Goal: Information Seeking & Learning: Learn about a topic

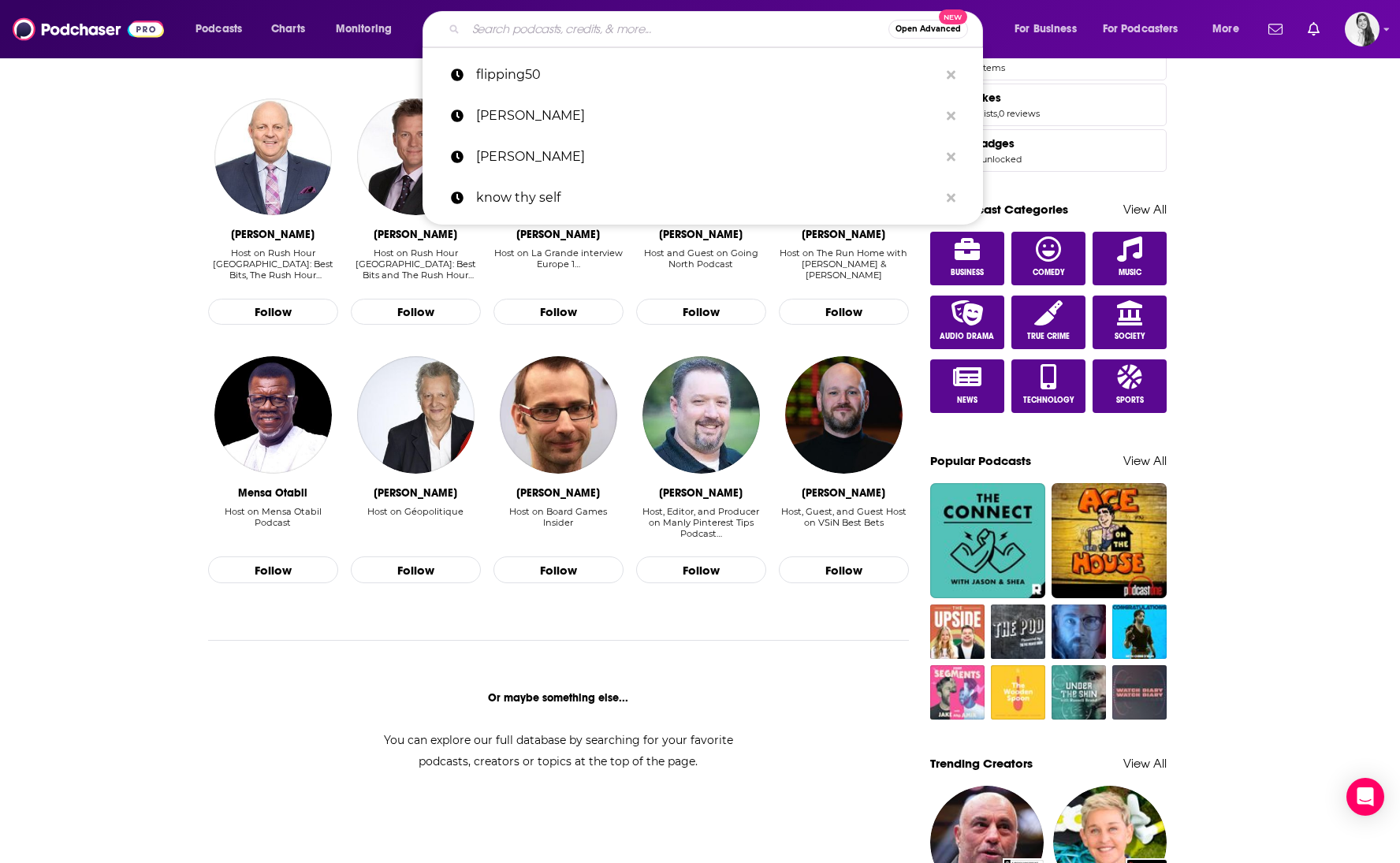
click at [648, 27] on input "Search podcasts, credits, & more..." at bounding box center [678, 29] width 423 height 25
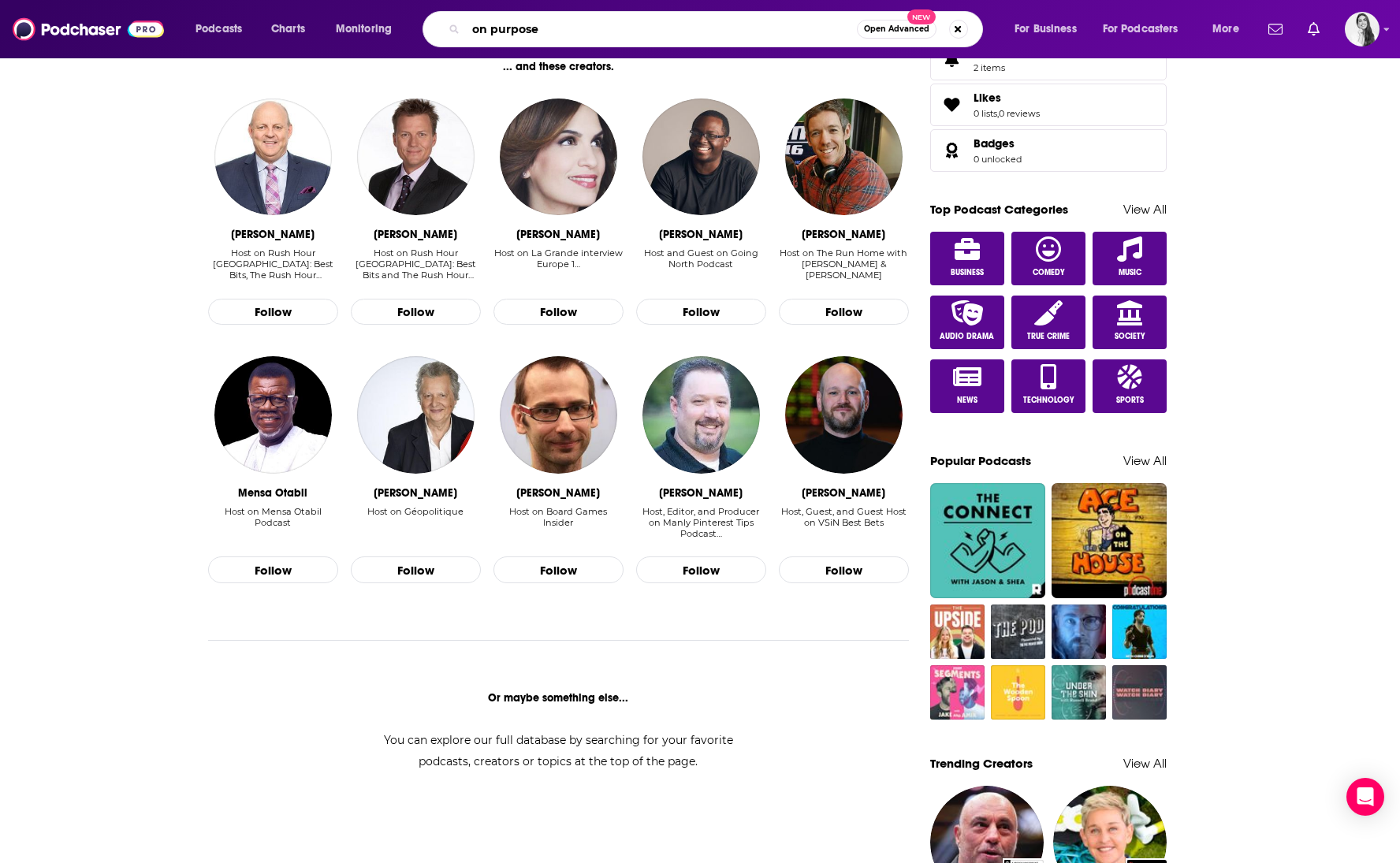
type input "on purpose"
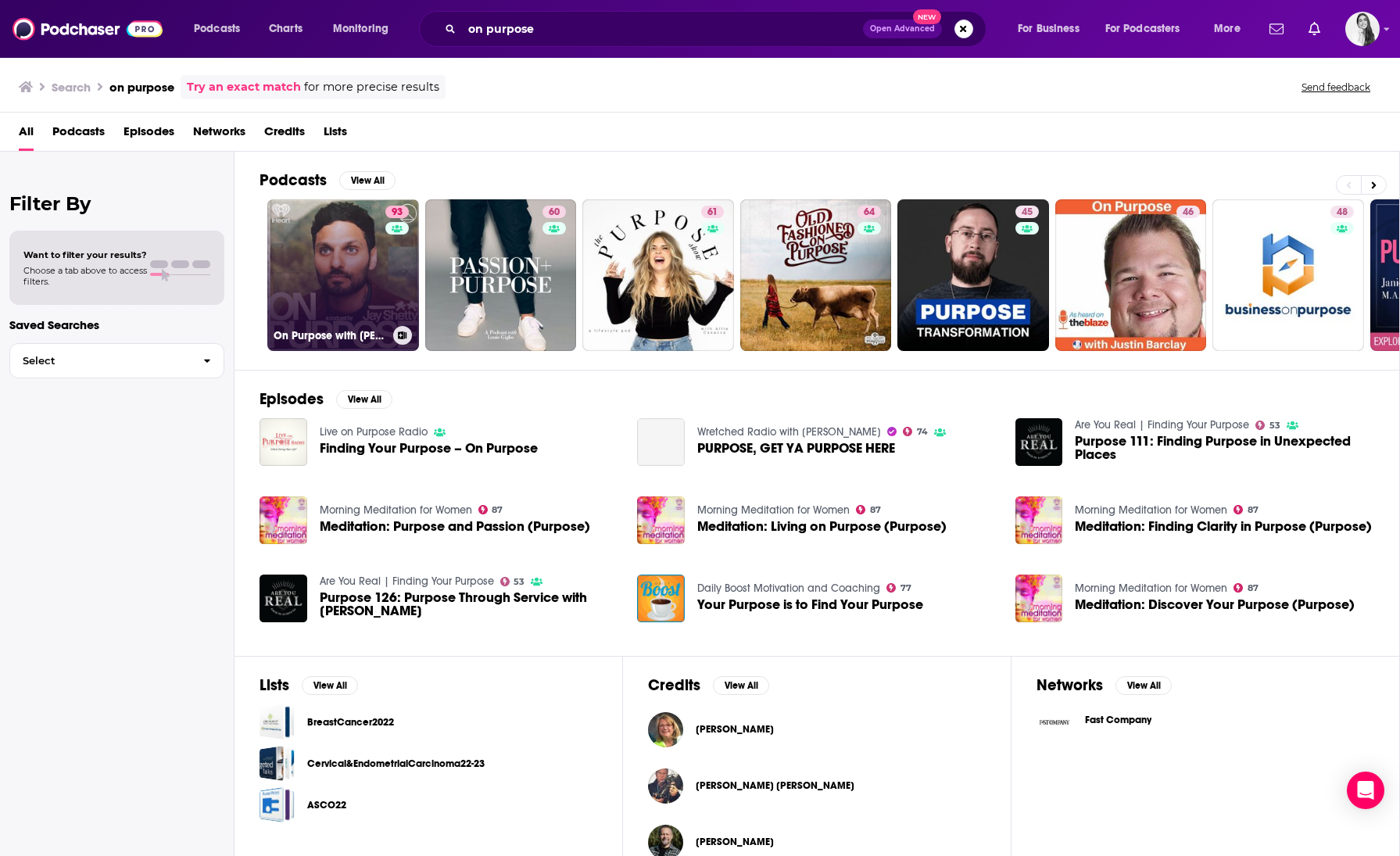
click at [368, 240] on link "93 On Purpose with [PERSON_NAME]" at bounding box center [343, 275] width 151 height 151
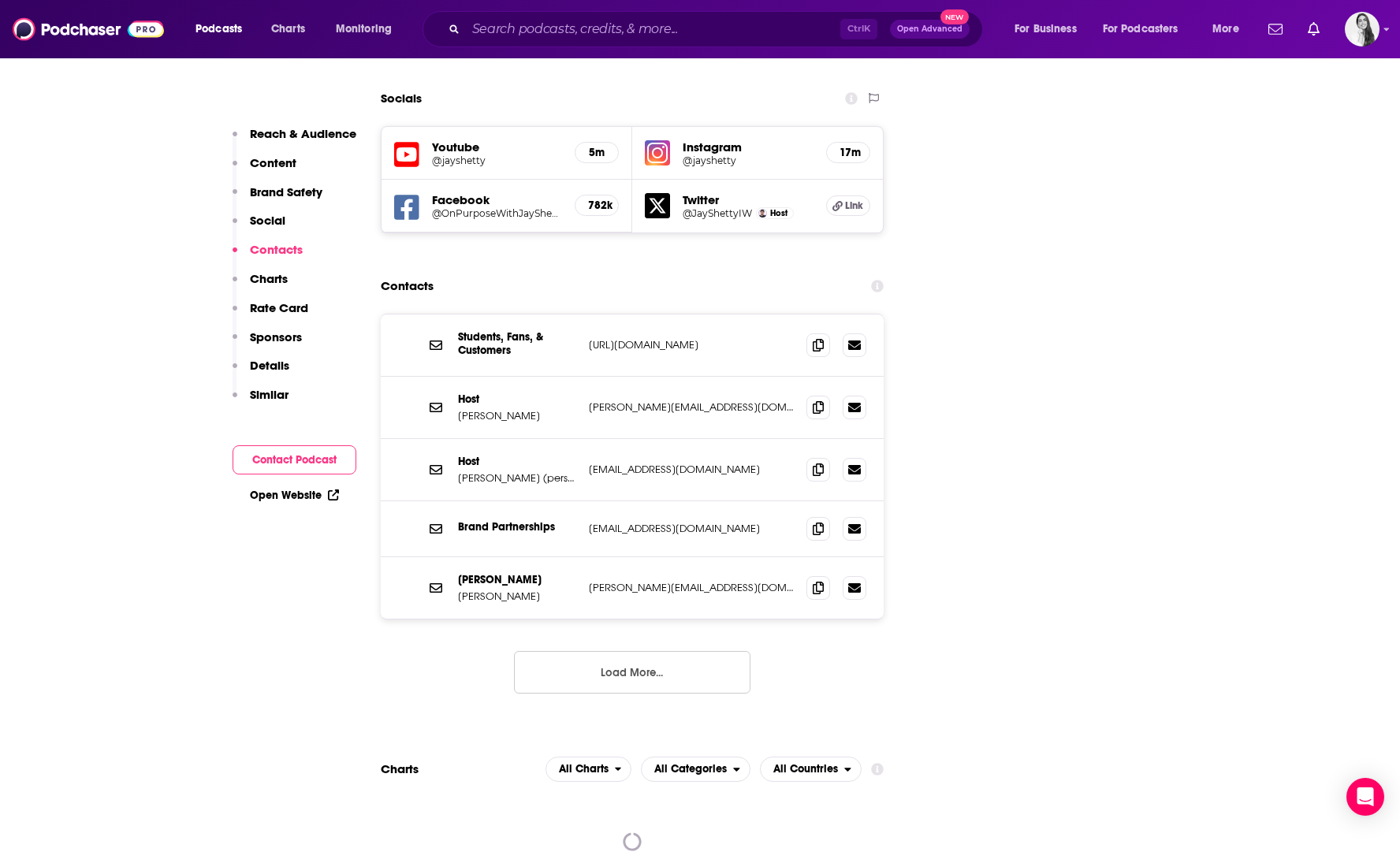
scroll to position [1891, 0]
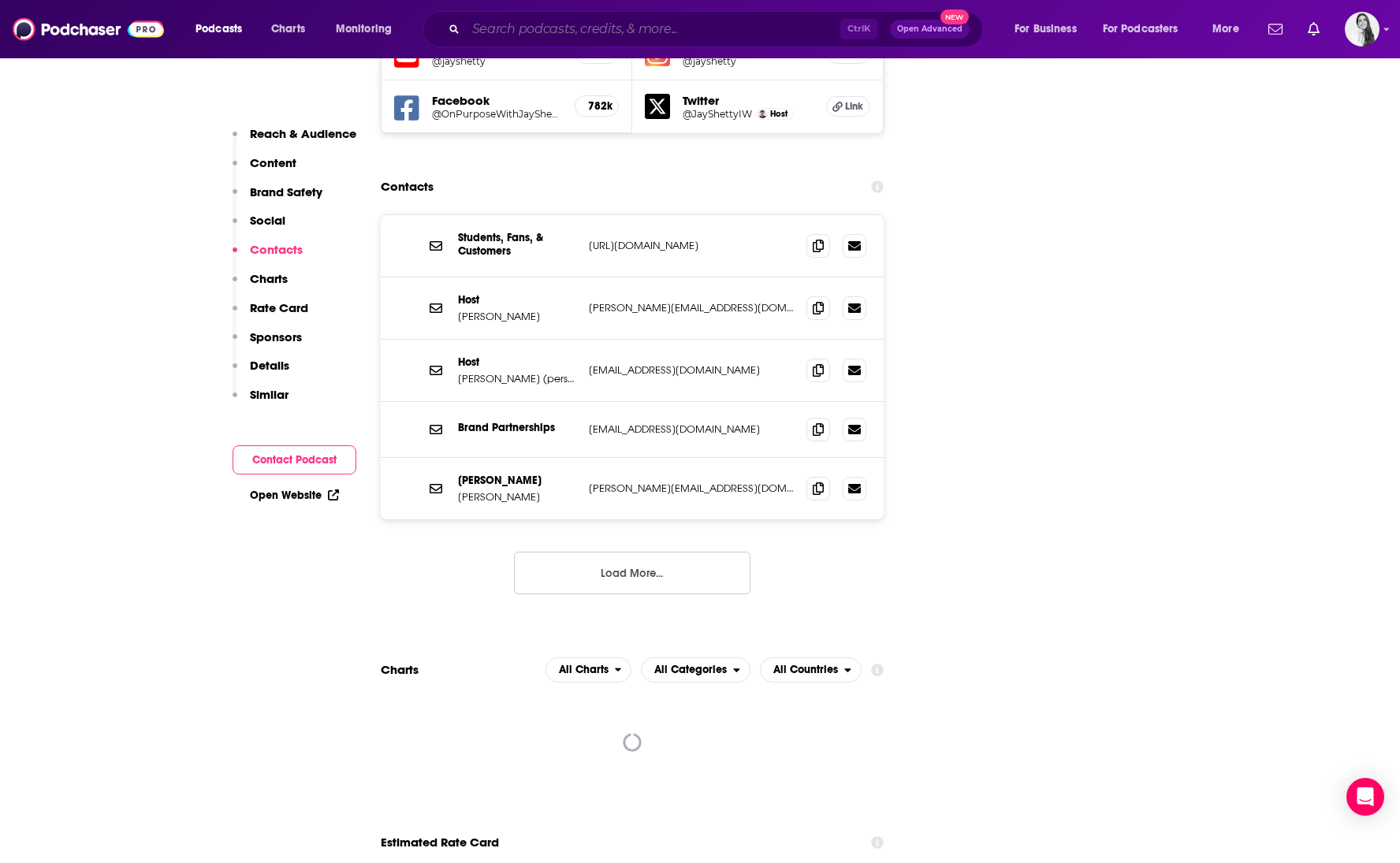
click at [537, 22] on input "Search podcasts, credits, & more..." at bounding box center [654, 29] width 375 height 25
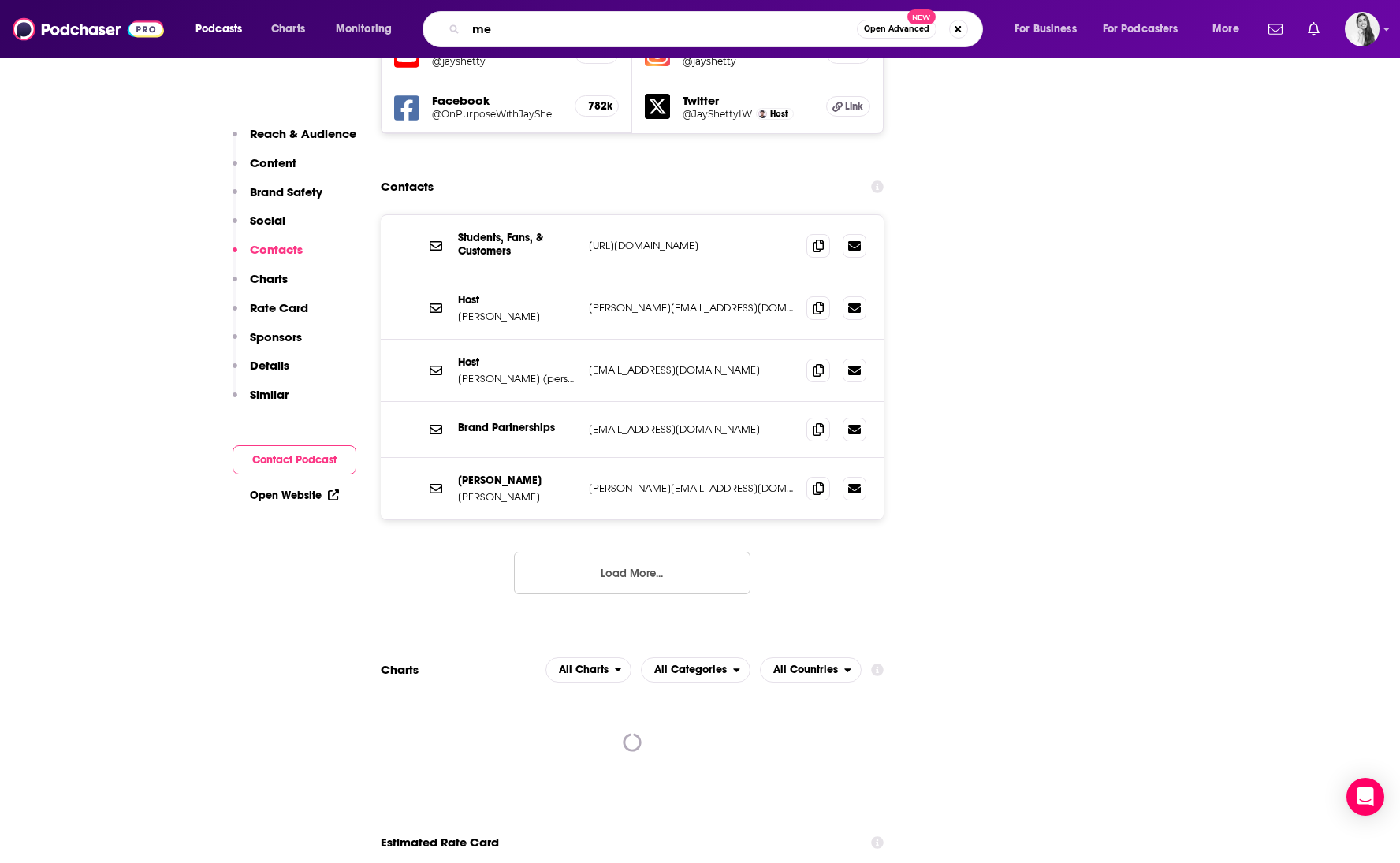
type input "m"
type input "[PERSON_NAME]"
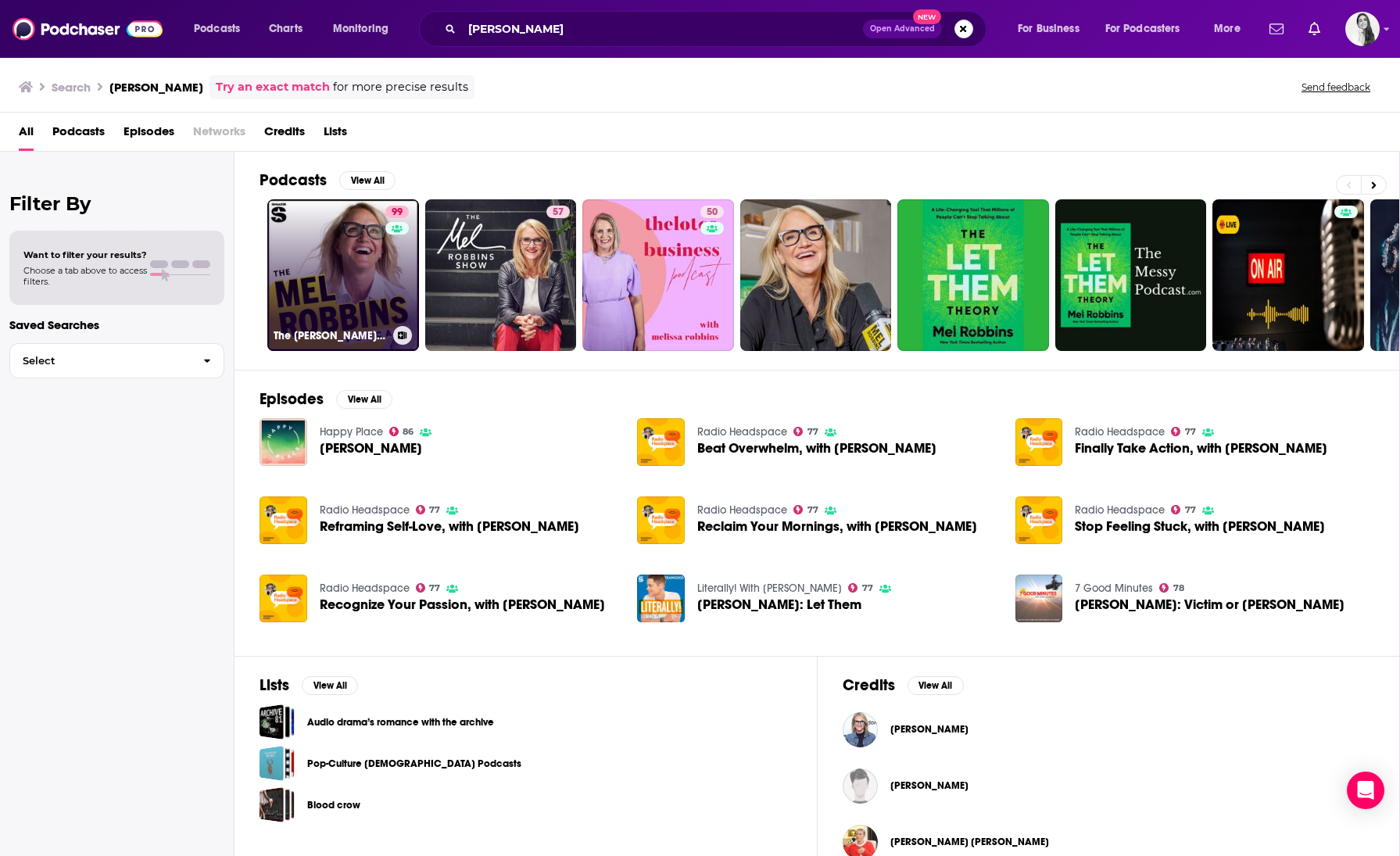
click at [356, 256] on link "99 The [PERSON_NAME] Podcast" at bounding box center [343, 275] width 151 height 151
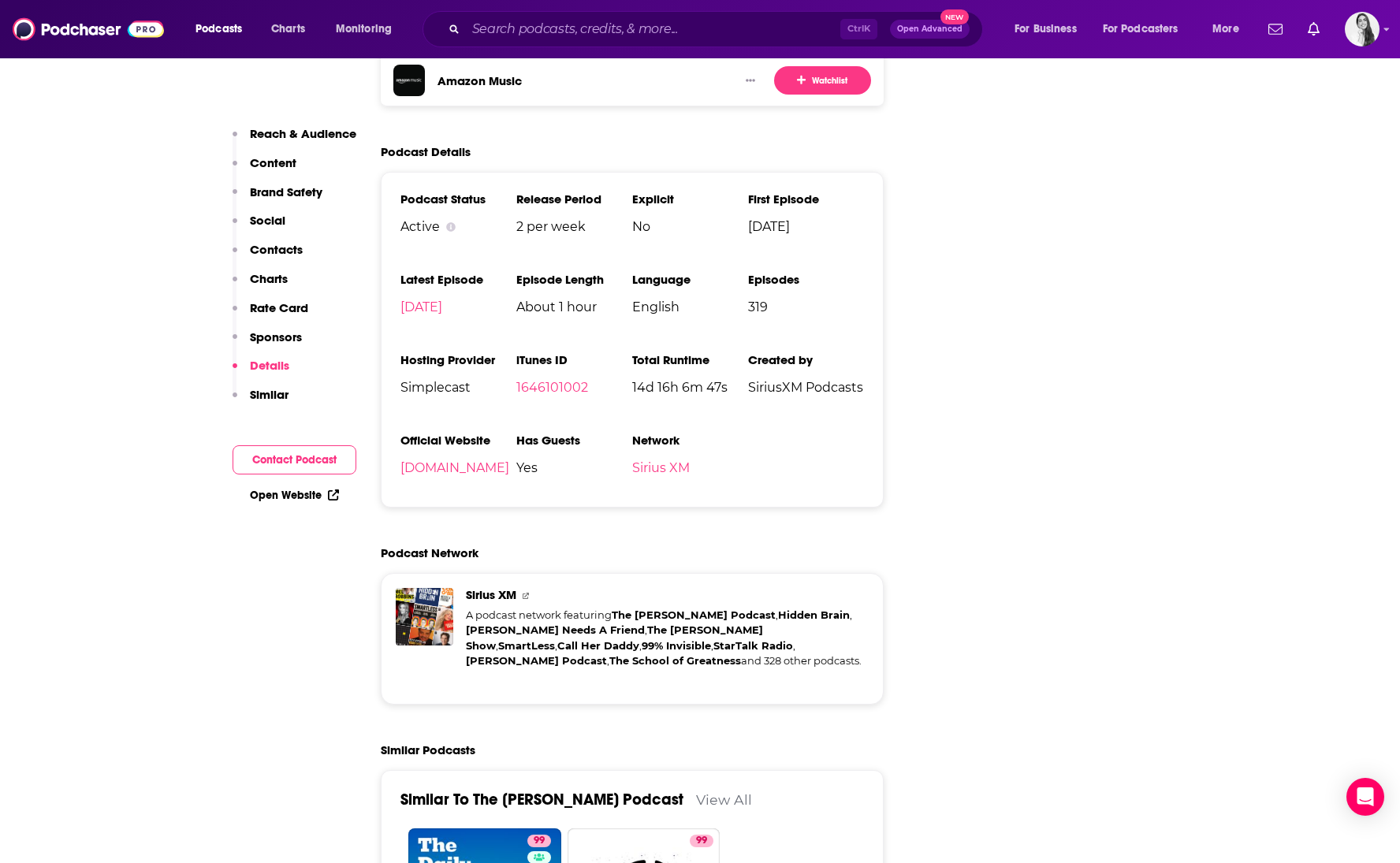
scroll to position [3468, 0]
